Goal: Task Accomplishment & Management: Complete application form

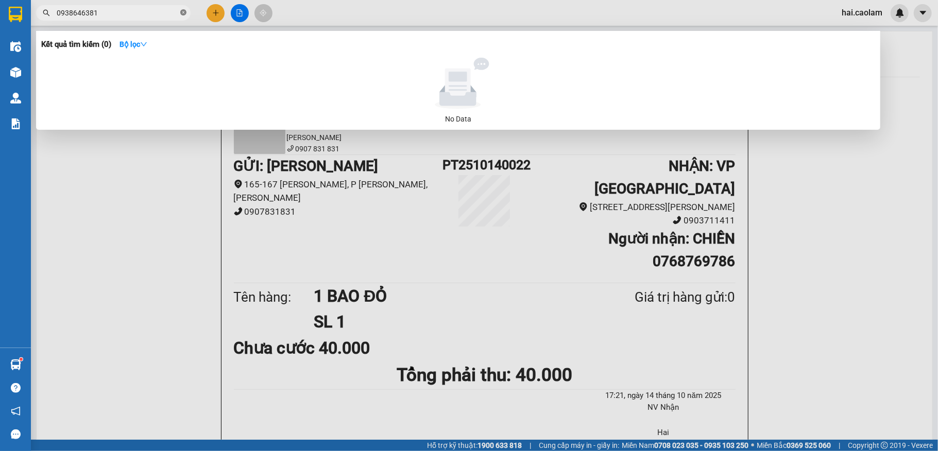
click at [182, 11] on icon "close-circle" at bounding box center [183, 12] width 6 height 6
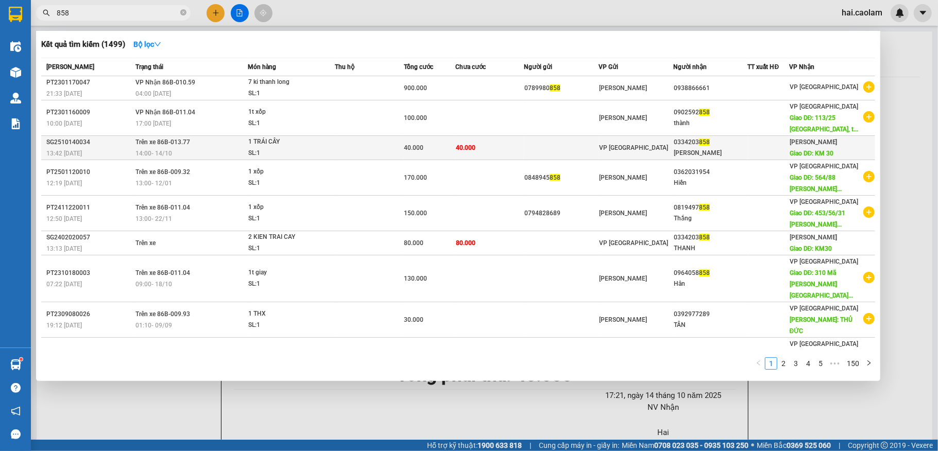
type input "858"
click at [739, 139] on div "0334203 858" at bounding box center [711, 142] width 74 height 11
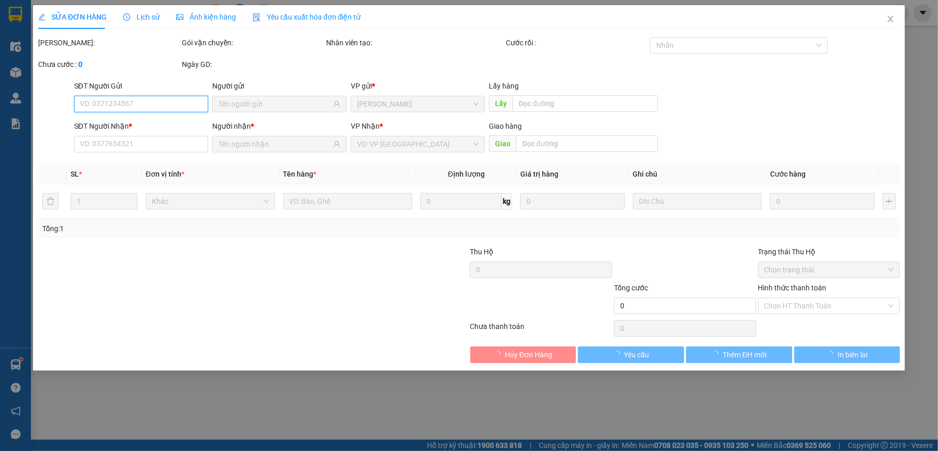
type input "0334203858"
type input "[PERSON_NAME]"
type input "KM 30"
type input "40.000"
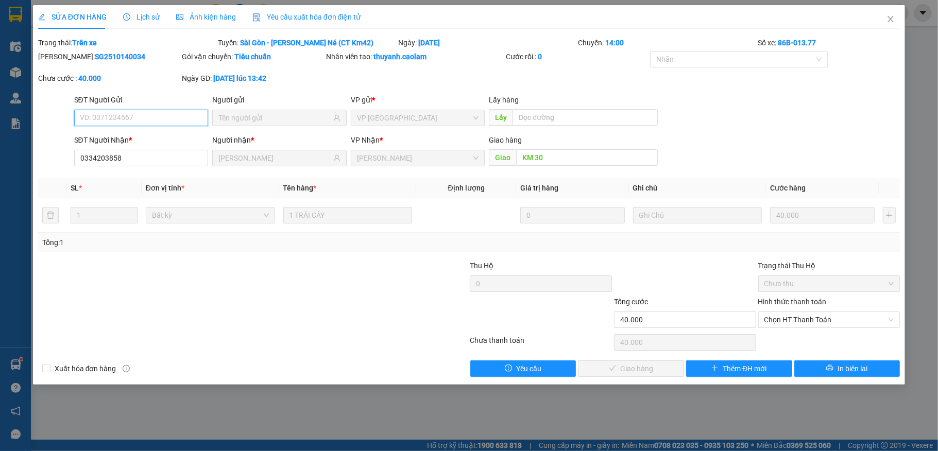
drag, startPoint x: 800, startPoint y: 321, endPoint x: 809, endPoint y: 332, distance: 13.6
click at [806, 324] on span "Chọn HT Thanh Toán" at bounding box center [829, 319] width 130 height 15
type input "0"
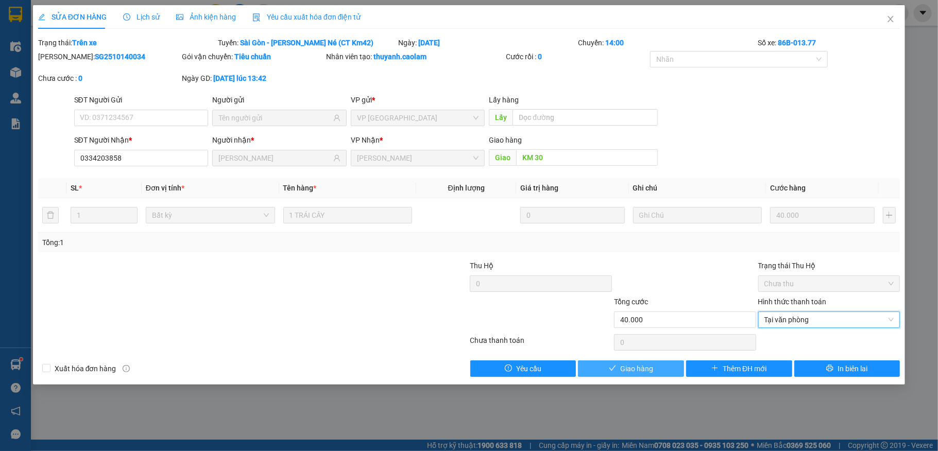
click at [614, 369] on icon "check" at bounding box center [612, 368] width 7 height 5
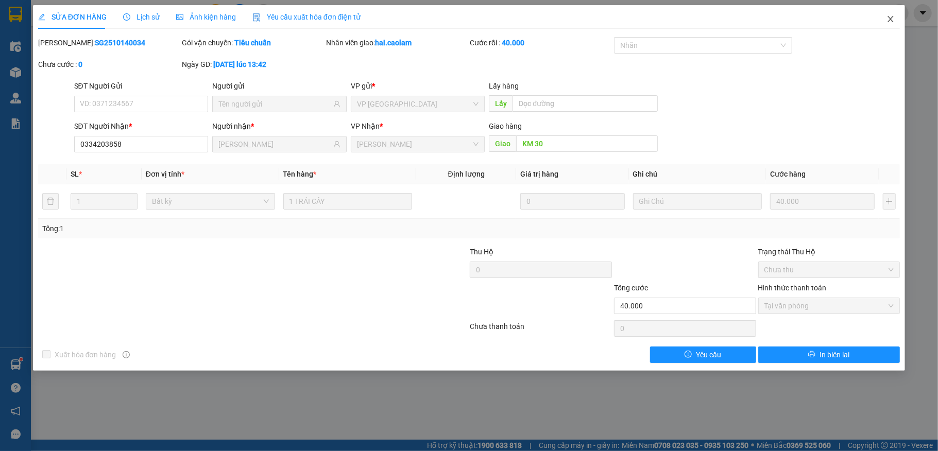
click at [888, 22] on icon "close" at bounding box center [891, 19] width 6 height 6
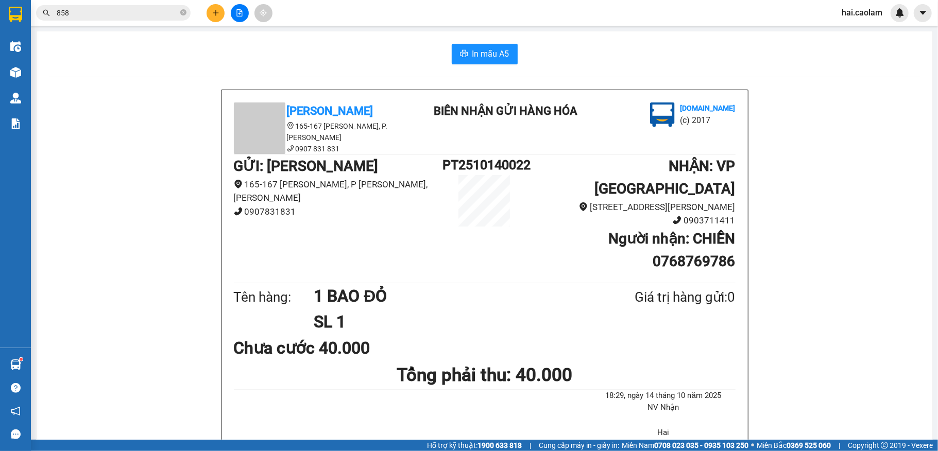
click at [180, 14] on icon "close-circle" at bounding box center [183, 12] width 6 height 6
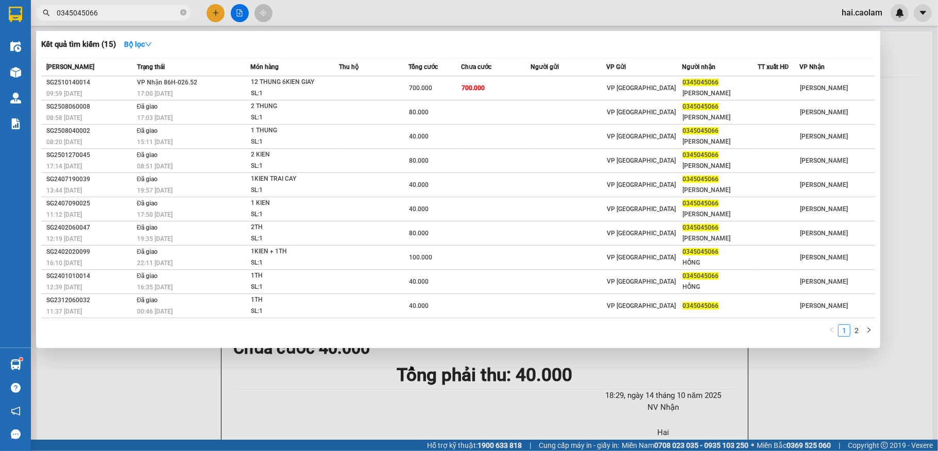
type input "0345045066"
